Goal: Transaction & Acquisition: Download file/media

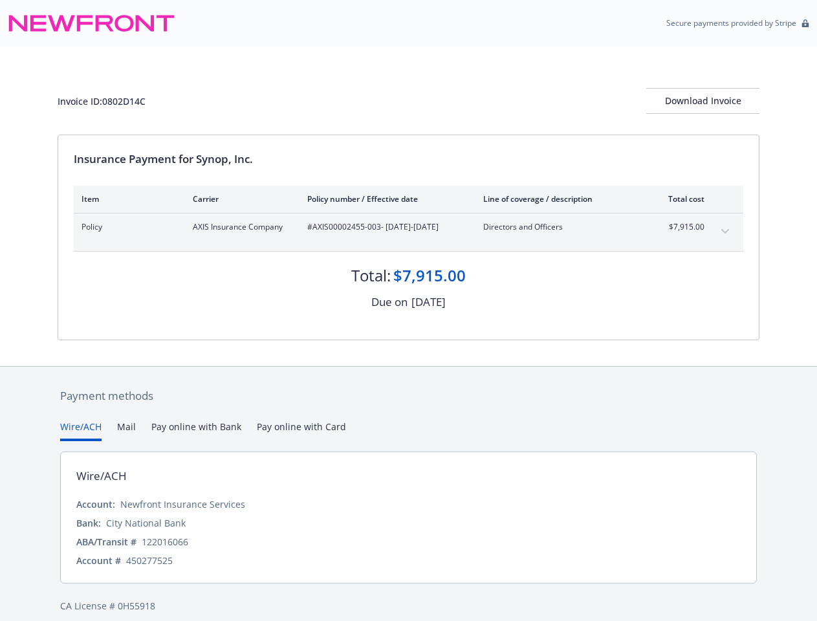
click at [412, 311] on div "[DATE]" at bounding box center [429, 302] width 34 height 17
click at [703, 101] on div "Download Invoice" at bounding box center [703, 101] width 113 height 25
